Goal: Task Accomplishment & Management: Use online tool/utility

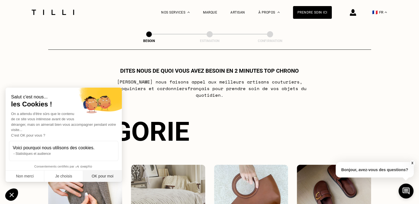
click at [95, 173] on button "OK pour moi" at bounding box center [102, 177] width 39 height 12
checkbox input "true"
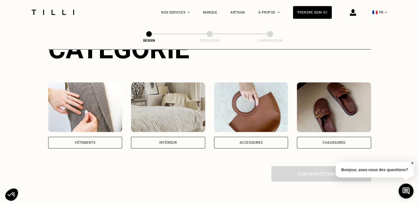
scroll to position [83, 0]
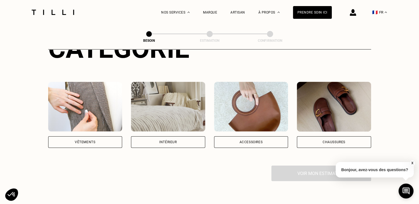
click at [174, 113] on img at bounding box center [168, 107] width 74 height 50
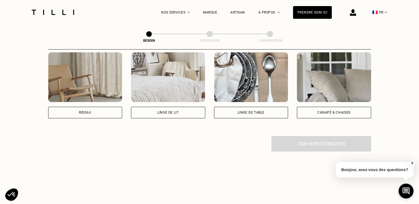
scroll to position [263, 0]
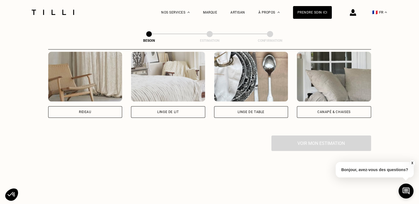
click at [89, 70] on img at bounding box center [85, 77] width 74 height 50
select select "FR"
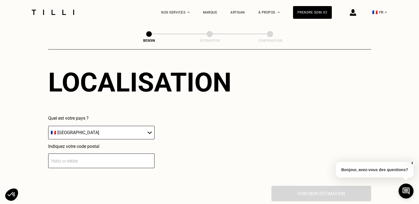
scroll to position [387, 0]
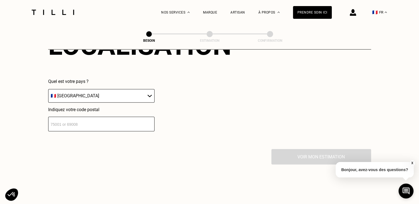
click at [103, 117] on input "number" at bounding box center [101, 124] width 106 height 15
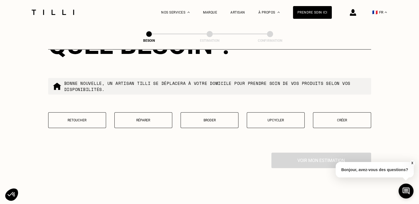
scroll to position [524, 0]
type input "75002"
click at [66, 118] on p "Retoucher" at bounding box center [77, 120] width 52 height 4
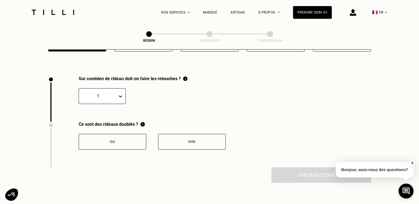
scroll to position [611, 0]
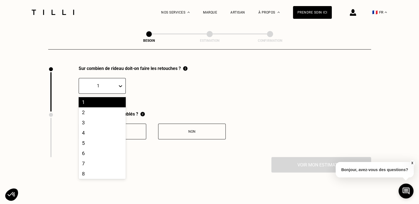
click at [122, 83] on icon at bounding box center [121, 86] width 6 height 6
click at [95, 171] on div "8" at bounding box center [102, 174] width 47 height 10
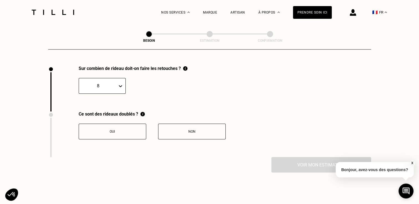
click at [118, 130] on div "Oui" at bounding box center [112, 132] width 61 height 4
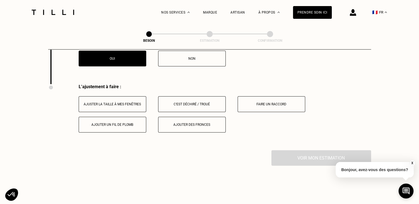
scroll to position [703, 0]
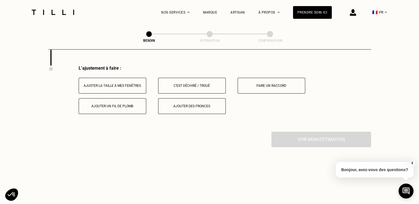
click at [134, 84] on div "Ajuster la taille à mes fenêtres" at bounding box center [112, 86] width 61 height 4
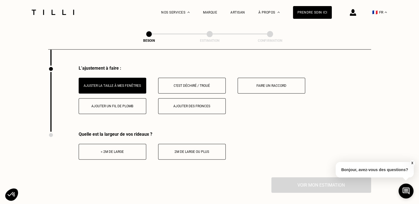
click at [121, 150] on div "< 2m de large" at bounding box center [112, 152] width 61 height 4
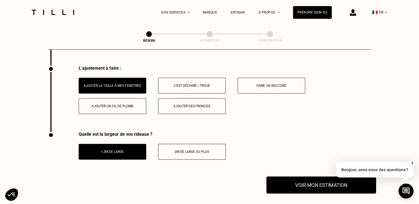
click at [329, 182] on button "Voir mon estimation" at bounding box center [321, 185] width 110 height 17
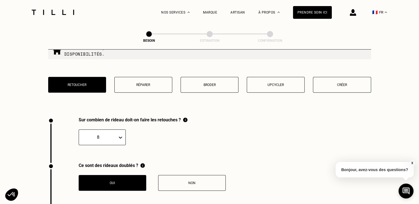
scroll to position [509, 0]
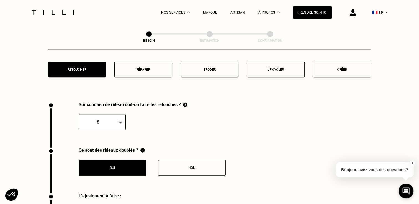
click at [119, 130] on div "8" at bounding box center [102, 122] width 47 height 16
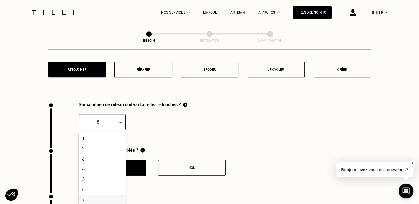
scroll to position [584, 0]
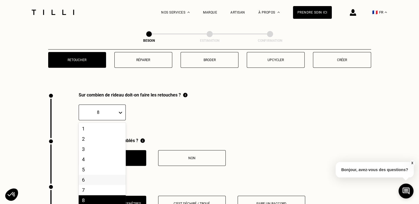
click at [86, 178] on div "6" at bounding box center [102, 180] width 47 height 10
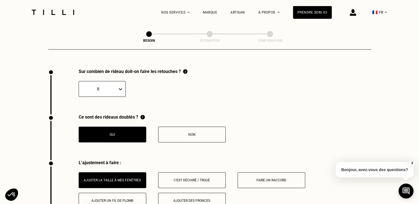
scroll to position [640, 0]
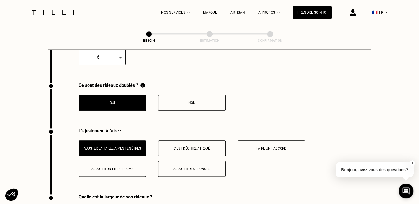
click at [184, 101] on div "Non" at bounding box center [191, 103] width 61 height 4
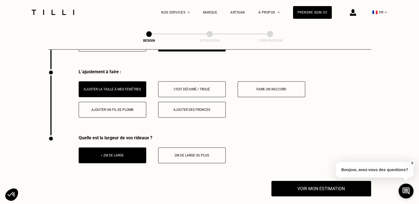
scroll to position [703, 0]
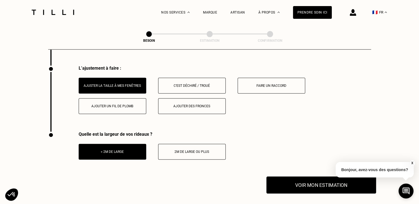
click at [289, 184] on button "Voir mon estimation" at bounding box center [321, 185] width 110 height 17
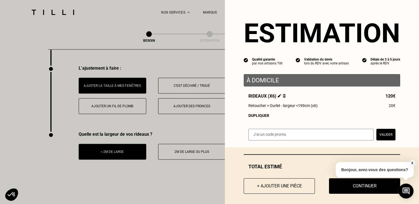
scroll to position [5, 0]
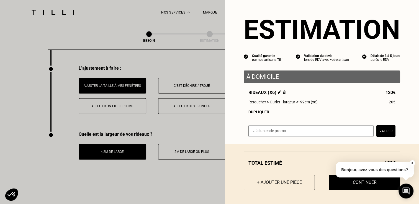
click at [336, 180] on div "X Bonjour, avez-vous des questions?" at bounding box center [374, 169] width 78 height 26
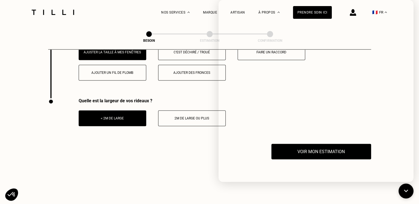
scroll to position [813, 0]
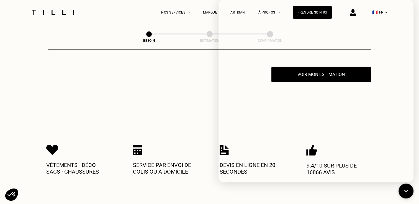
click at [200, 134] on div "Vêtements · Déco · Sacs · Chaussures Service par envoi de colis ou à domicile D…" at bounding box center [209, 160] width 326 height 54
click at [158, 50] on div "Quelle est la largeur de vos rideaux ? < 2m de large 2m de large ou plus" at bounding box center [136, 44] width 177 height 46
click at [182, 123] on div "Vêtements · Déco · Sacs · Chaussures Service par envoi de colis ou à domicile D…" at bounding box center [209, 159] width 326 height 89
